Goal: Task Accomplishment & Management: Complete application form

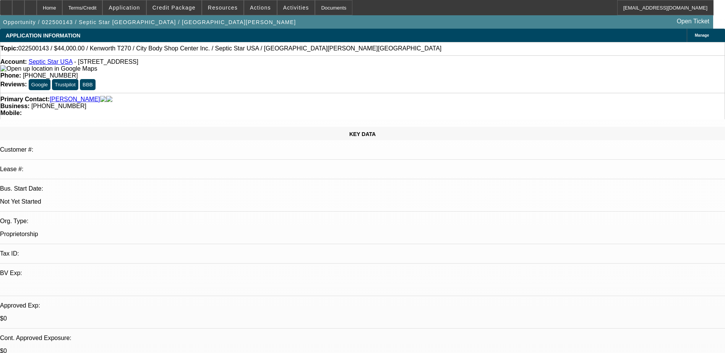
select select "0"
select select "2"
select select "0"
select select "2"
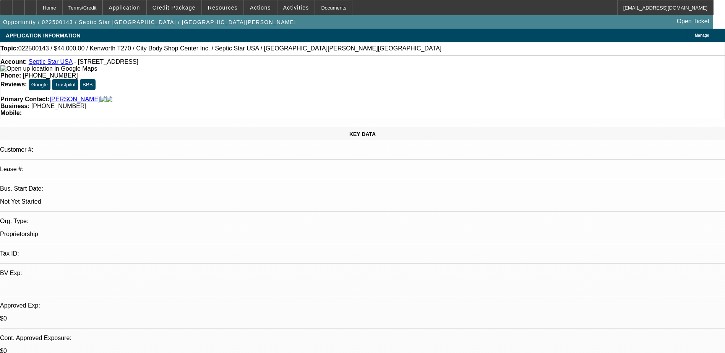
select select "0"
select select "2"
select select "0"
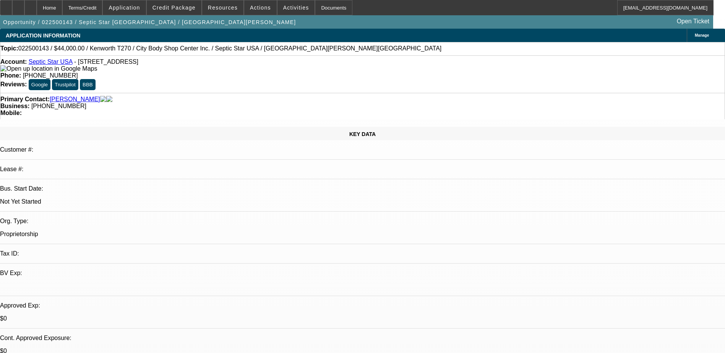
select select "0"
select select "1"
select select "2"
select select "6"
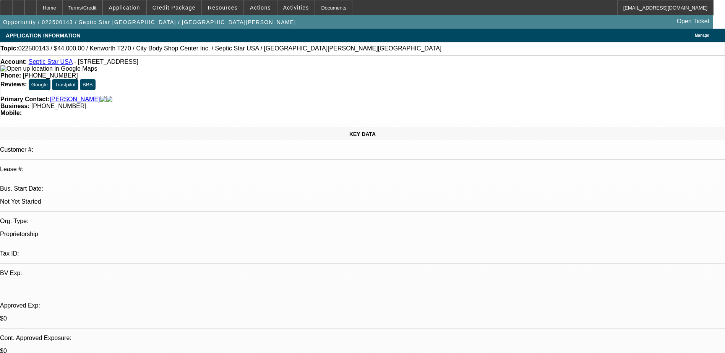
select select "1"
select select "2"
select select "6"
select select "1"
select select "2"
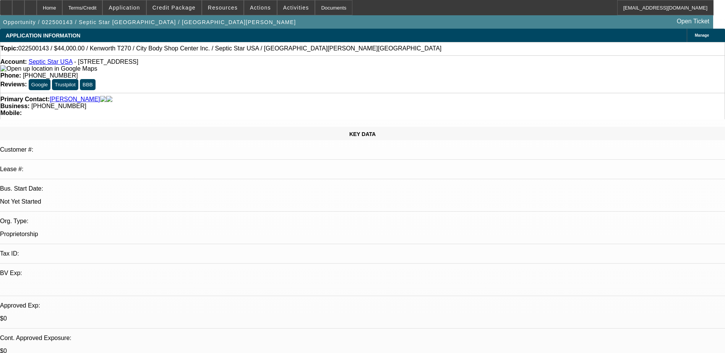
select select "6"
select select "1"
select select "2"
select select "6"
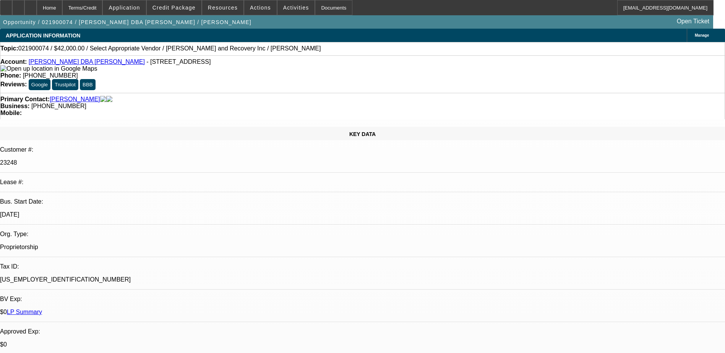
select select "0"
select select "2"
select select "0.1"
select select "1"
select select "2"
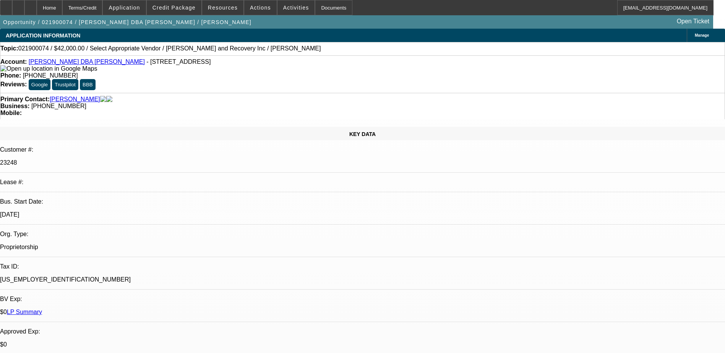
select select
